Goal: Information Seeking & Learning: Learn about a topic

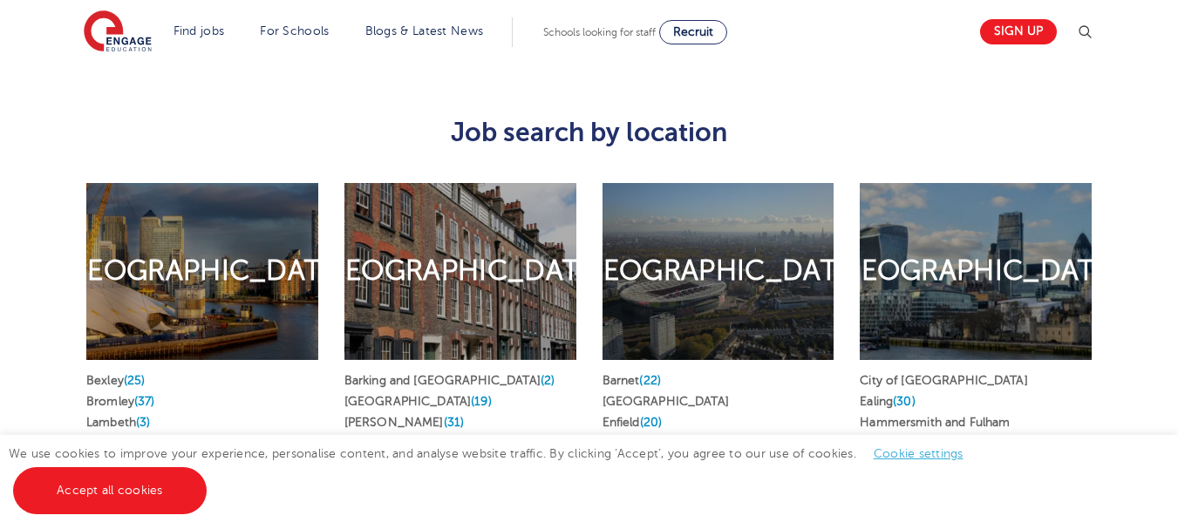
scroll to position [825, 0]
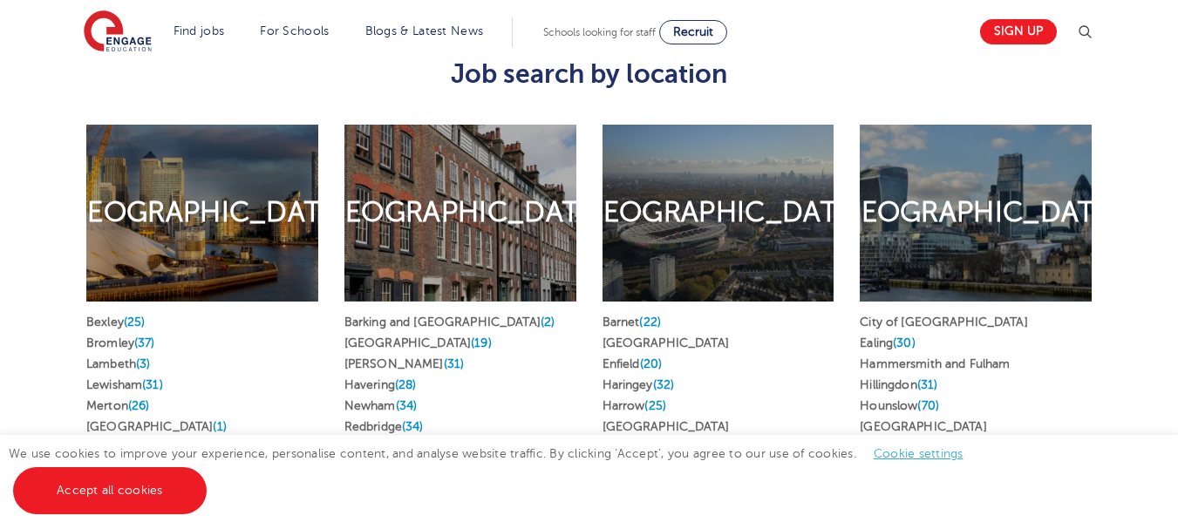
click at [740, 194] on h2 "North London" at bounding box center [718, 212] width 288 height 37
click at [662, 247] on div "North London" at bounding box center [718, 213] width 232 height 177
click at [625, 316] on link "Barnet (22)" at bounding box center [631, 322] width 58 height 13
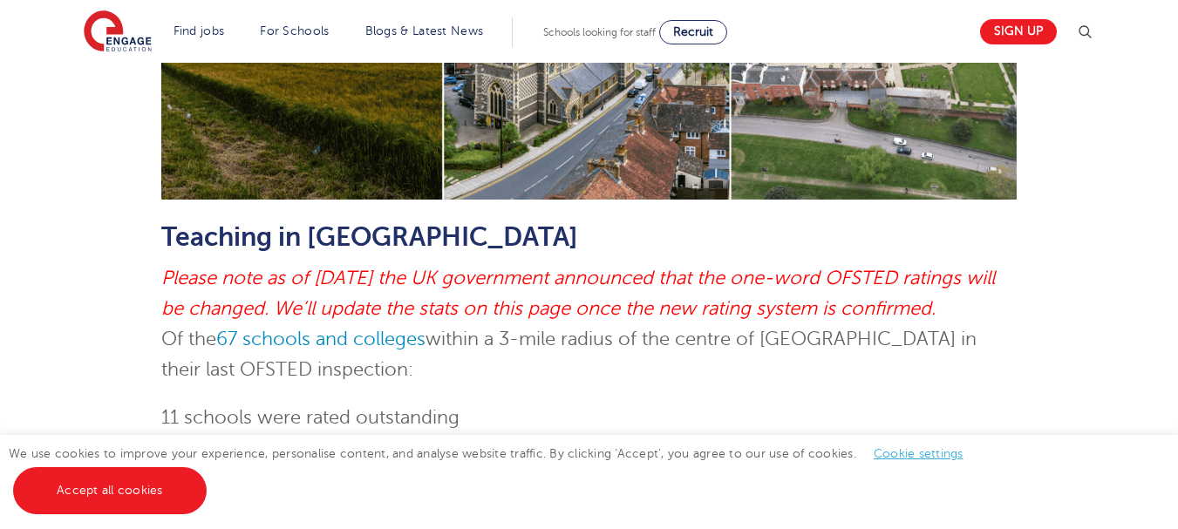
scroll to position [1404, 0]
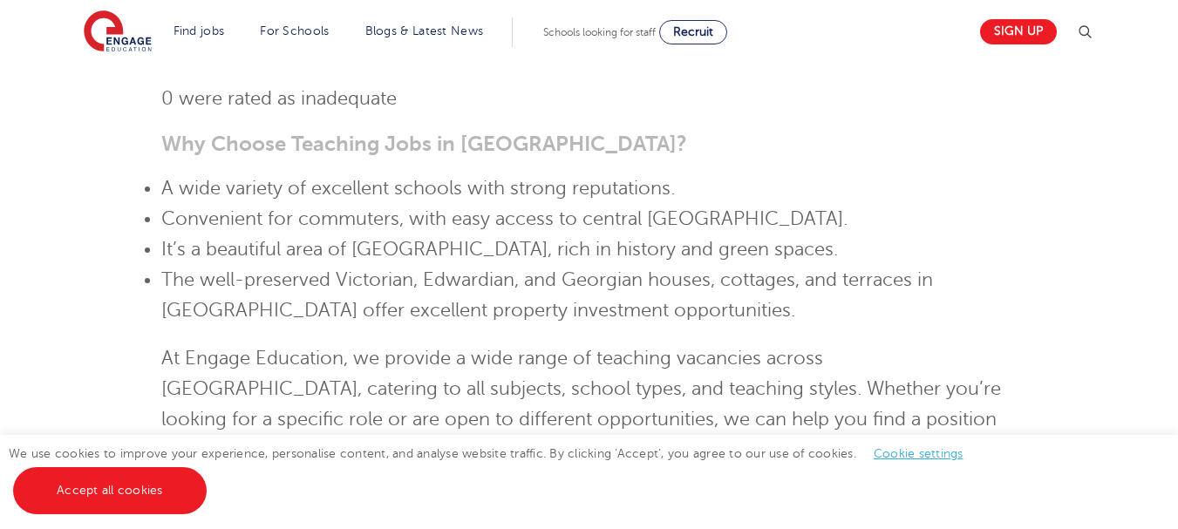
click at [1176, 4] on header "Find jobs All vacancies We have one of the UK's largest database. and with hund…" at bounding box center [589, 31] width 1178 height 63
